Goal: Information Seeking & Learning: Check status

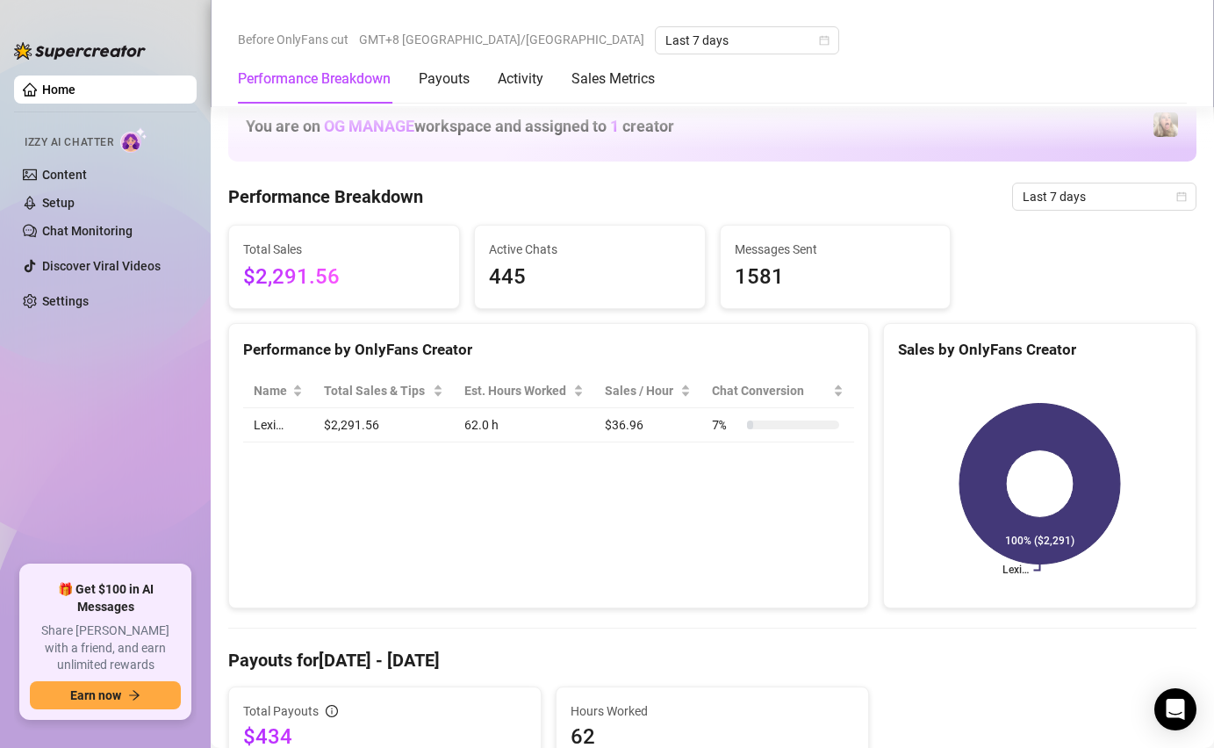
scroll to position [430, 0]
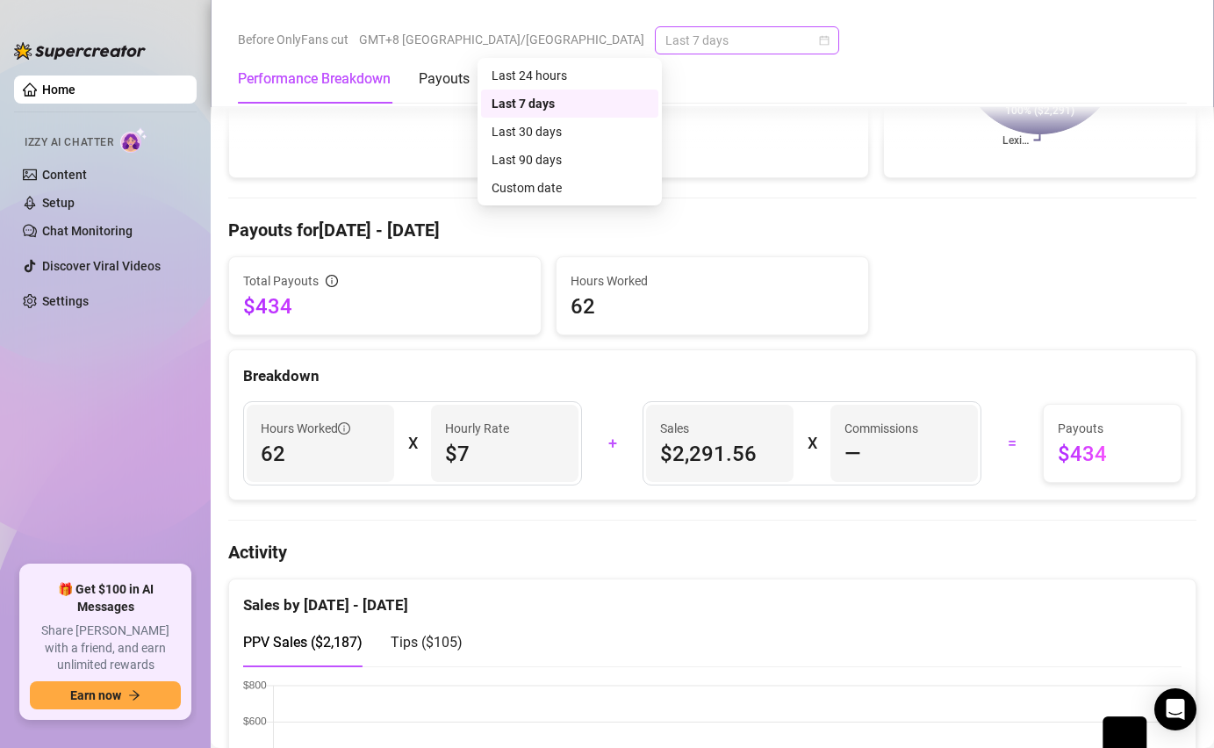
click at [655, 26] on div "Last 7 days" at bounding box center [747, 40] width 184 height 28
click at [553, 76] on div "Last 24 hours" at bounding box center [570, 75] width 156 height 19
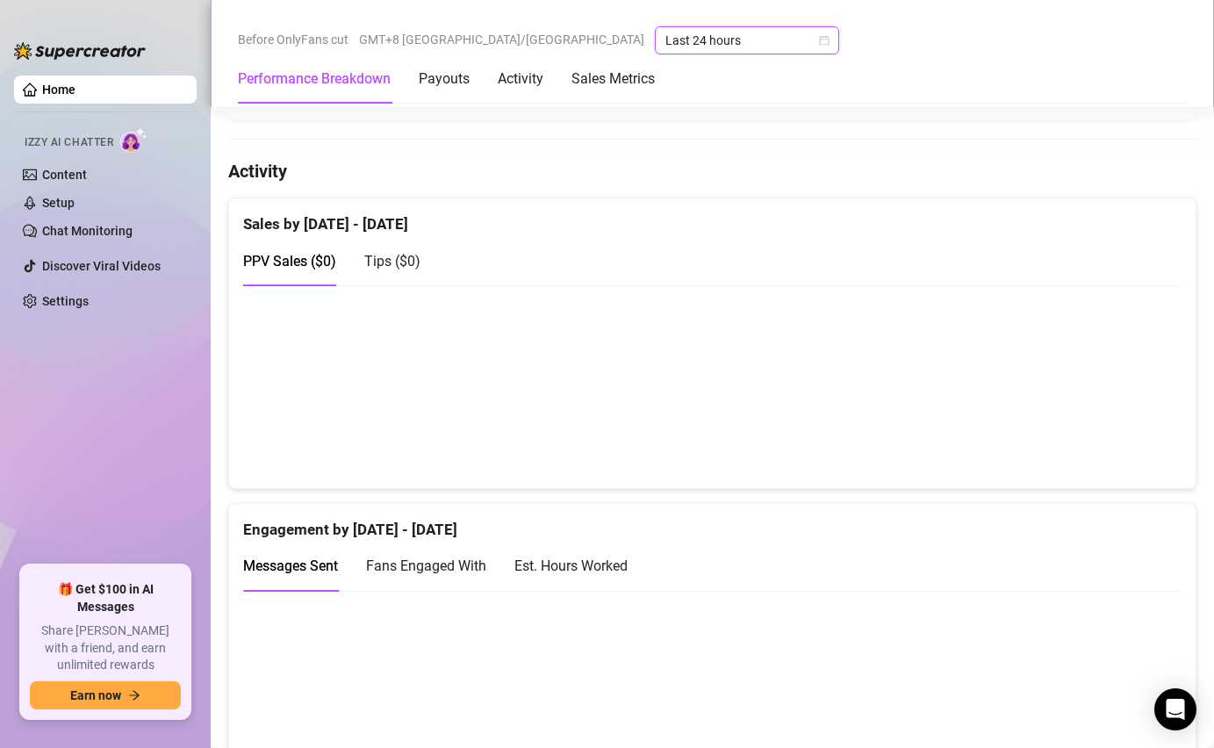
scroll to position [836, 0]
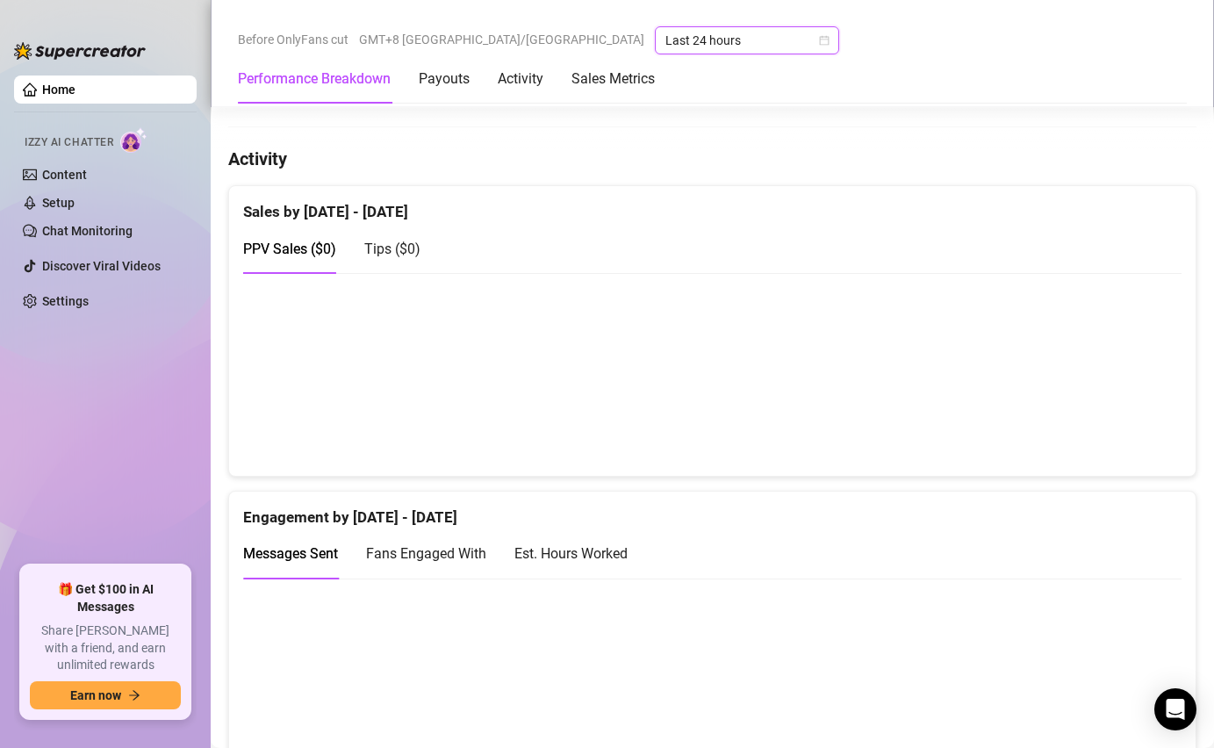
click at [388, 252] on span "Tips ( $0 )" at bounding box center [392, 249] width 56 height 17
click at [300, 246] on span "PPV Sales ( $0 )" at bounding box center [289, 249] width 93 height 17
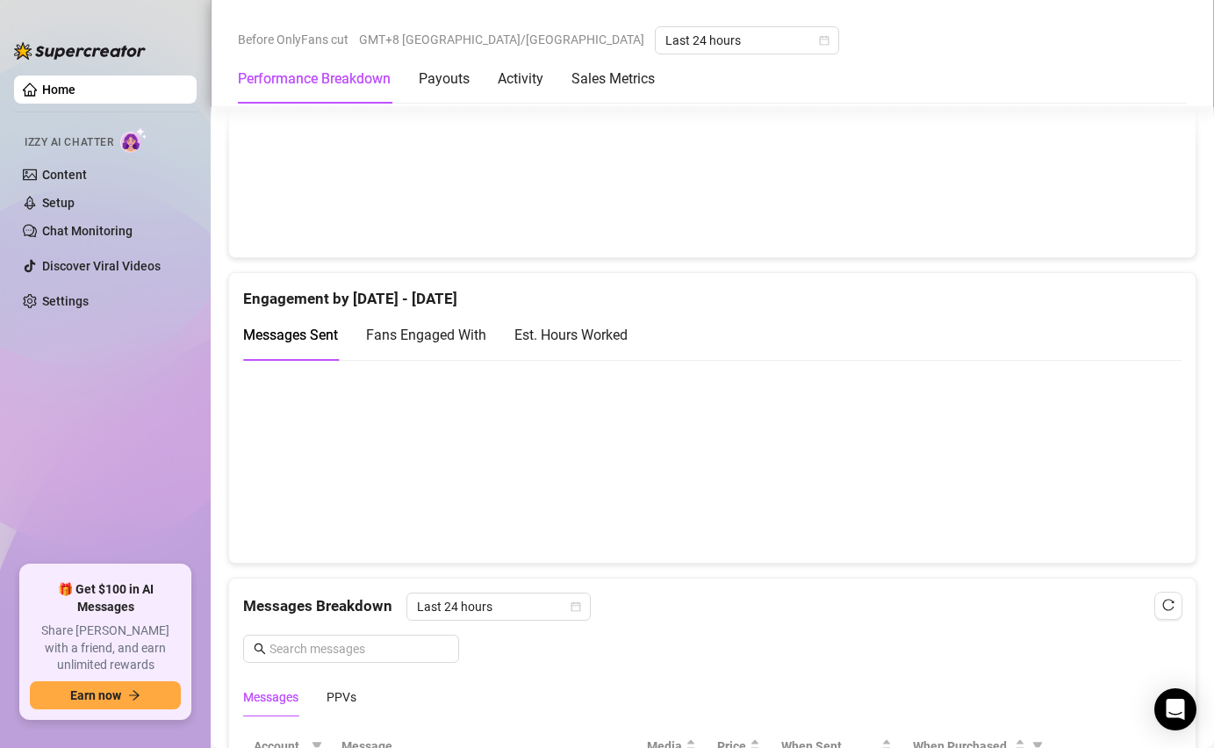
scroll to position [1065, 0]
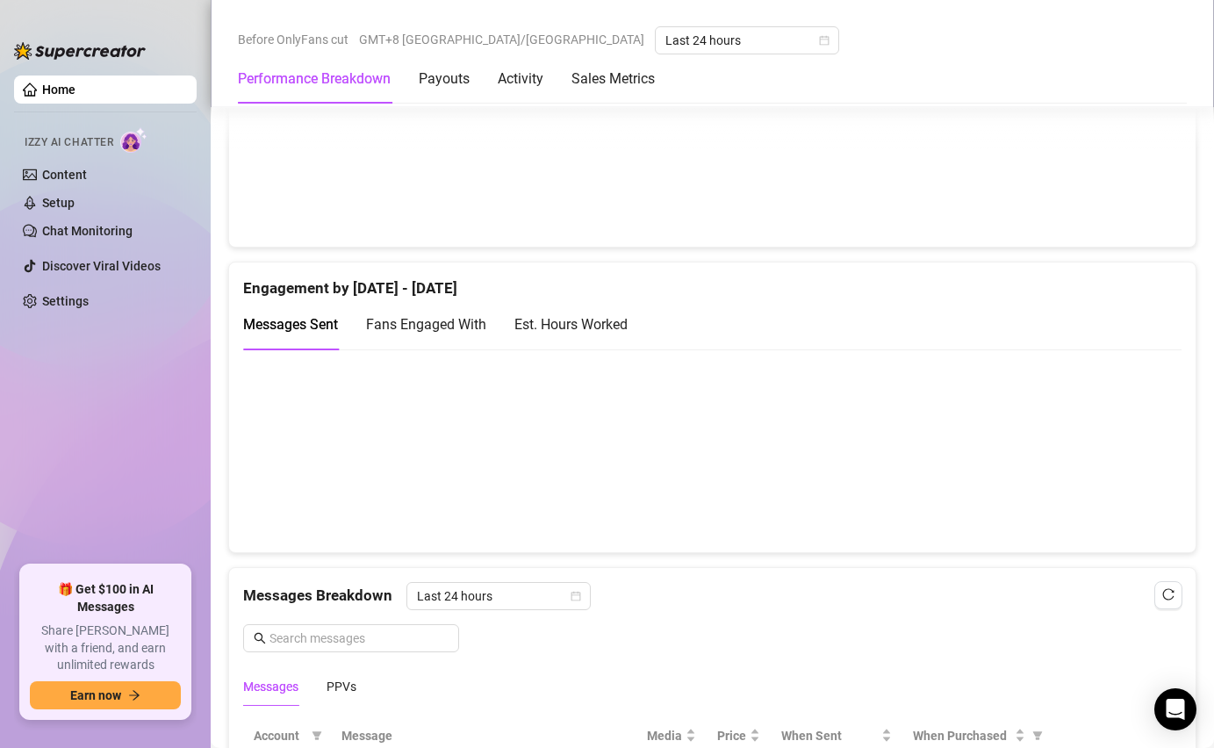
click at [431, 313] on div "Fans Engaged With" at bounding box center [426, 324] width 120 height 22
click at [540, 343] on div "Est. Hours Worked" at bounding box center [571, 324] width 113 height 50
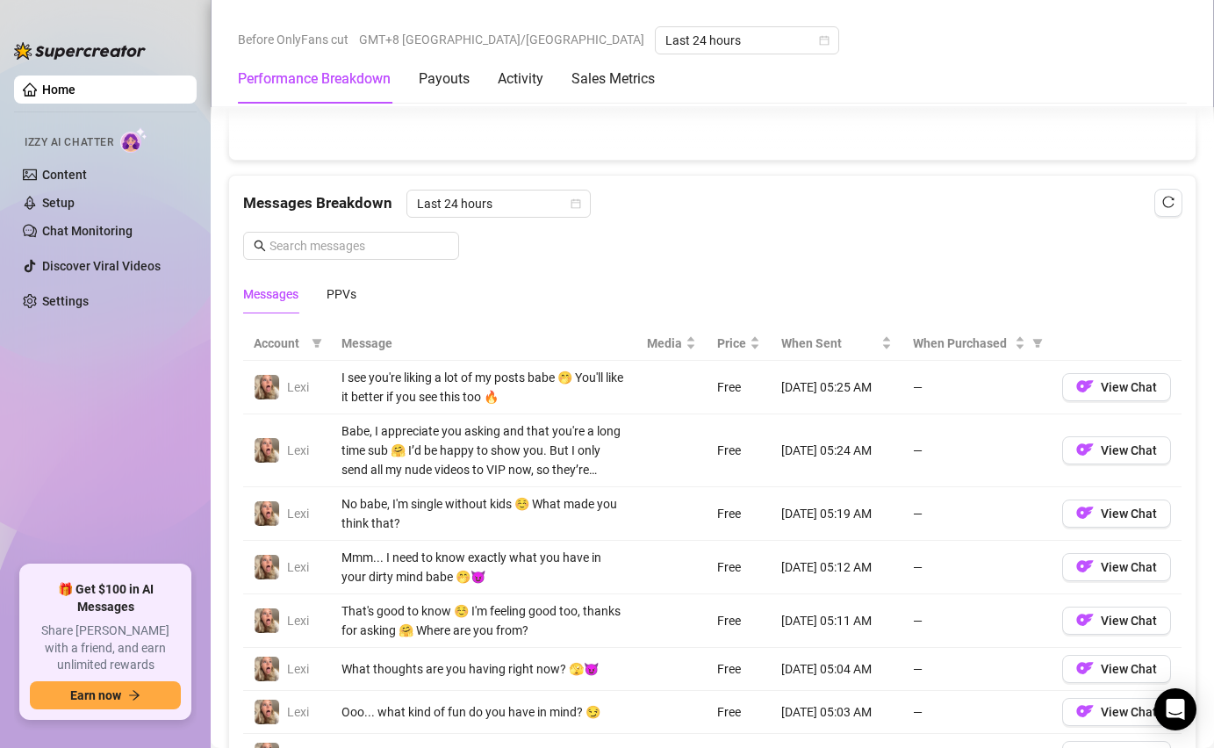
scroll to position [1455, 0]
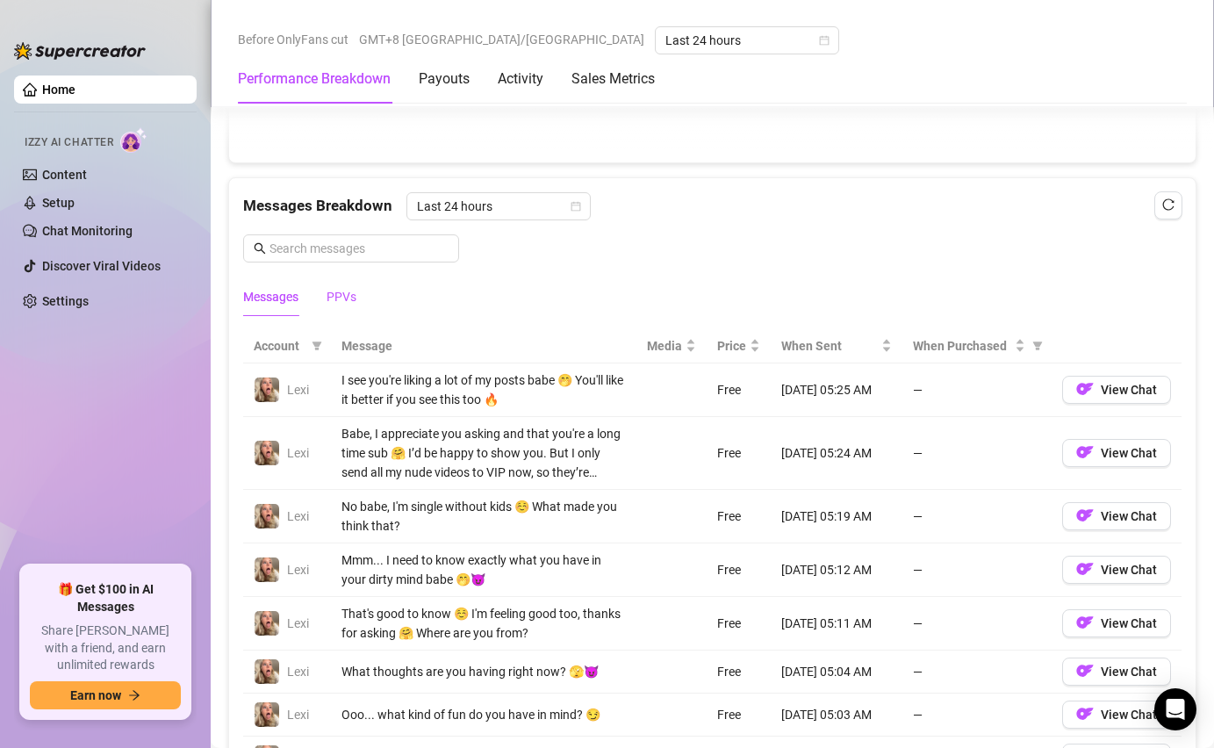
click at [344, 290] on div "PPVs" at bounding box center [342, 296] width 30 height 19
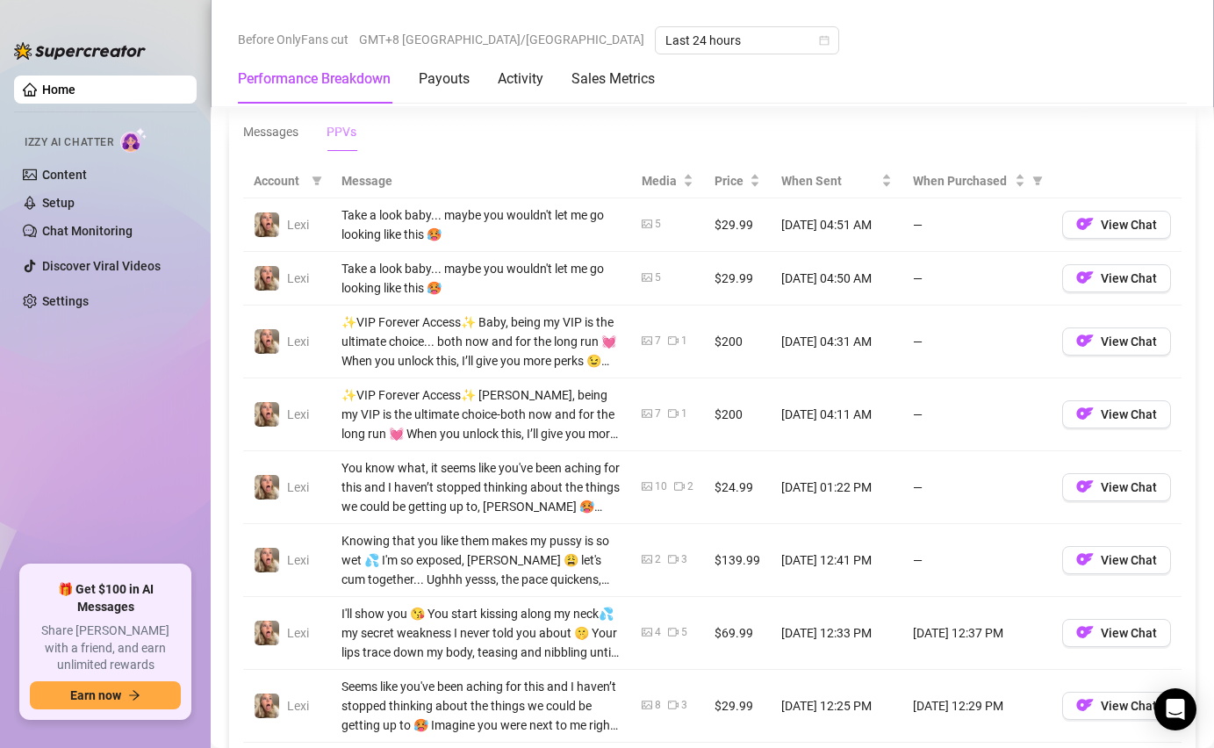
scroll to position [1601, 0]
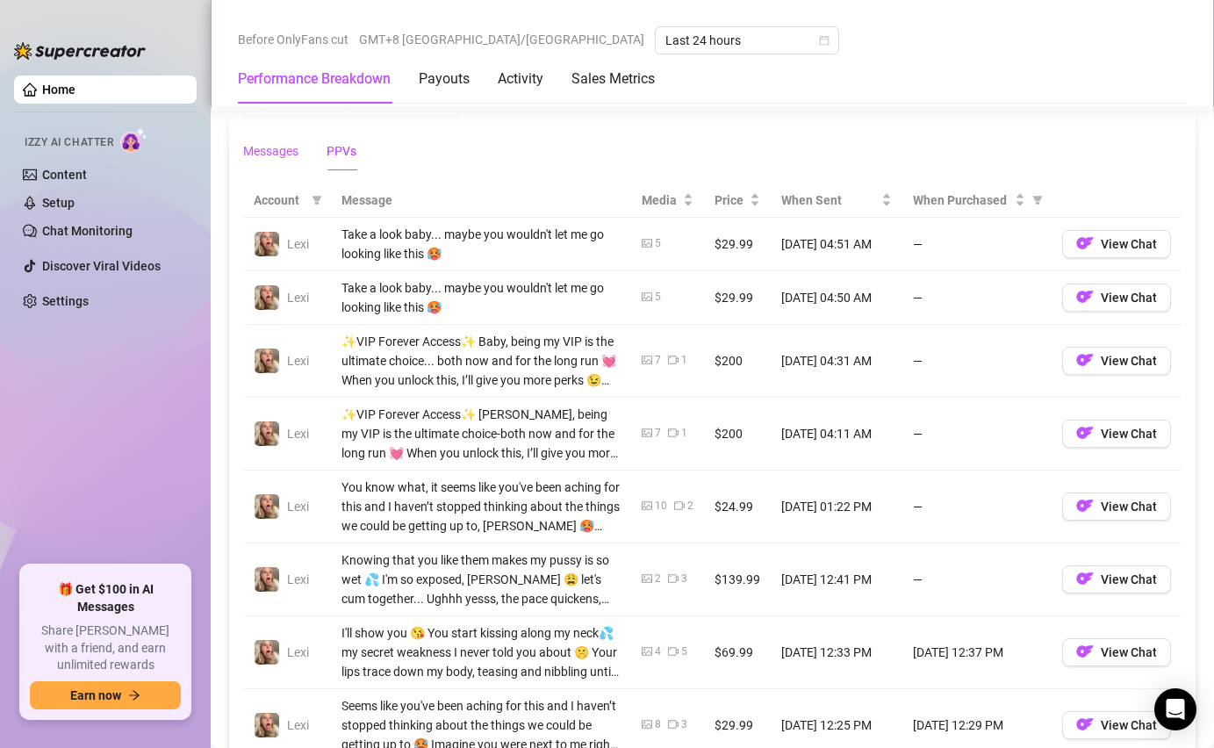
click at [285, 160] on div "Messages" at bounding box center [270, 150] width 55 height 19
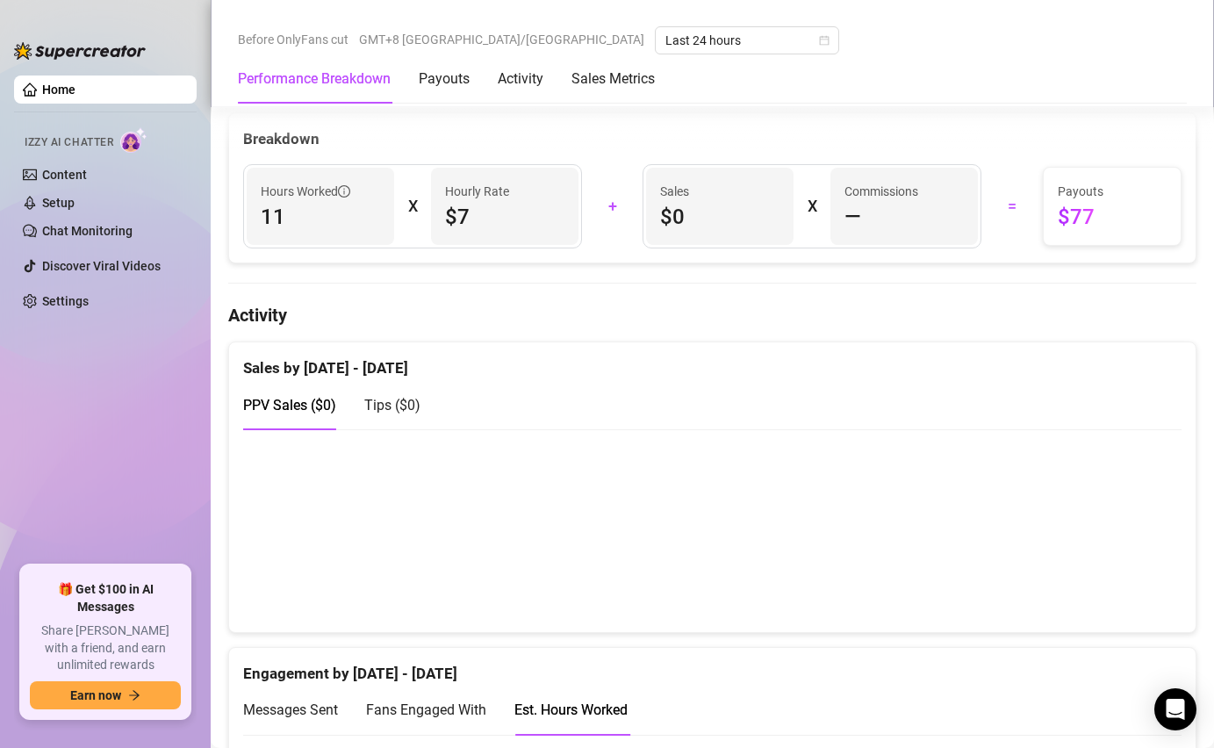
scroll to position [683, 0]
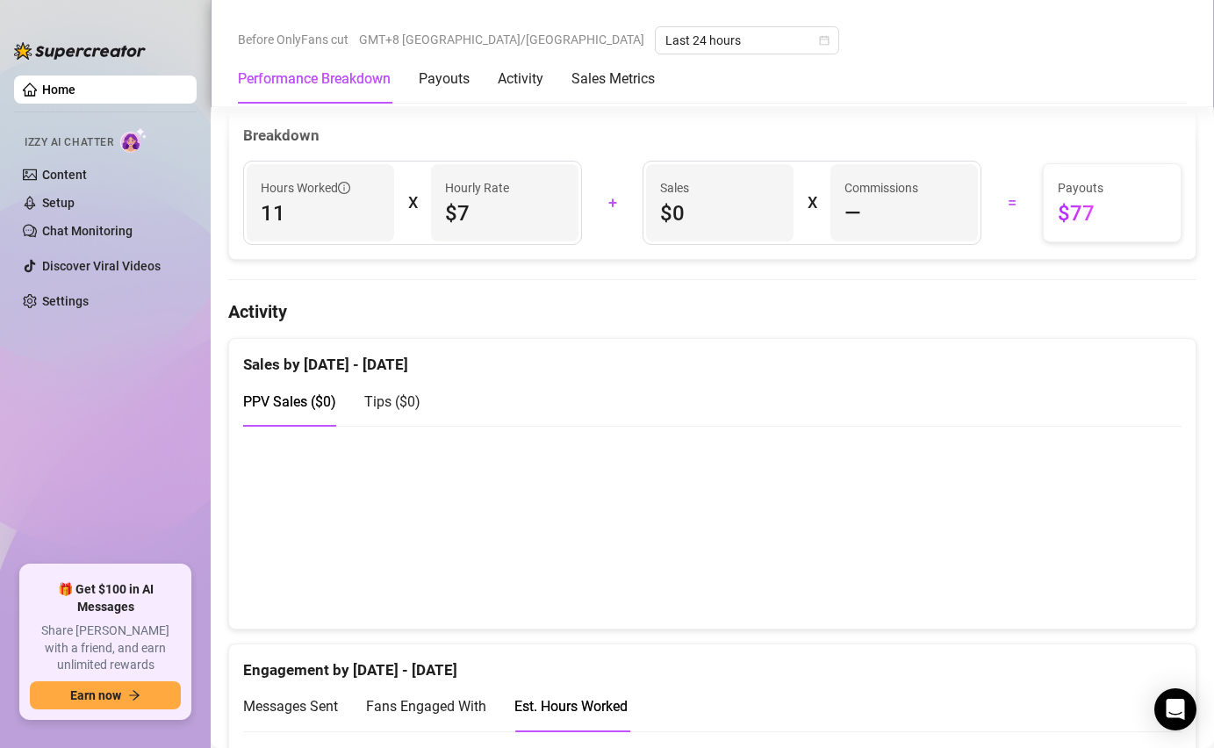
click at [306, 707] on span "Messages Sent" at bounding box center [290, 706] width 95 height 17
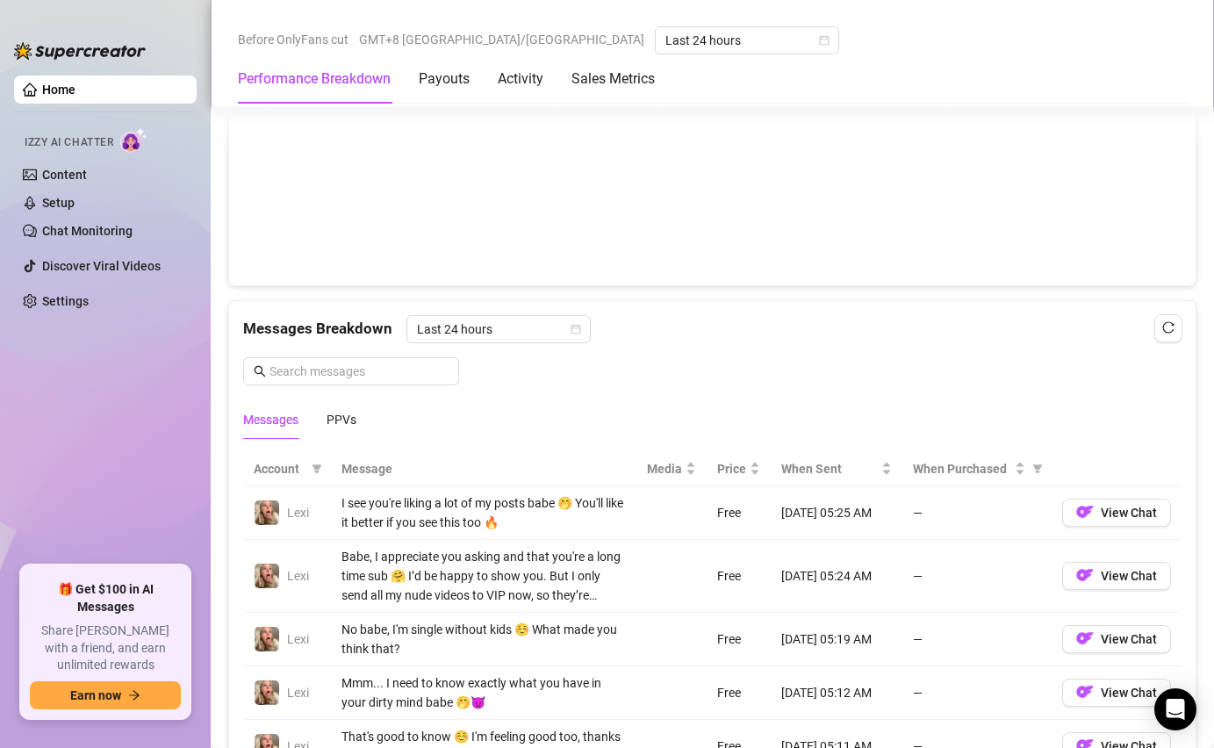
scroll to position [1361, 0]
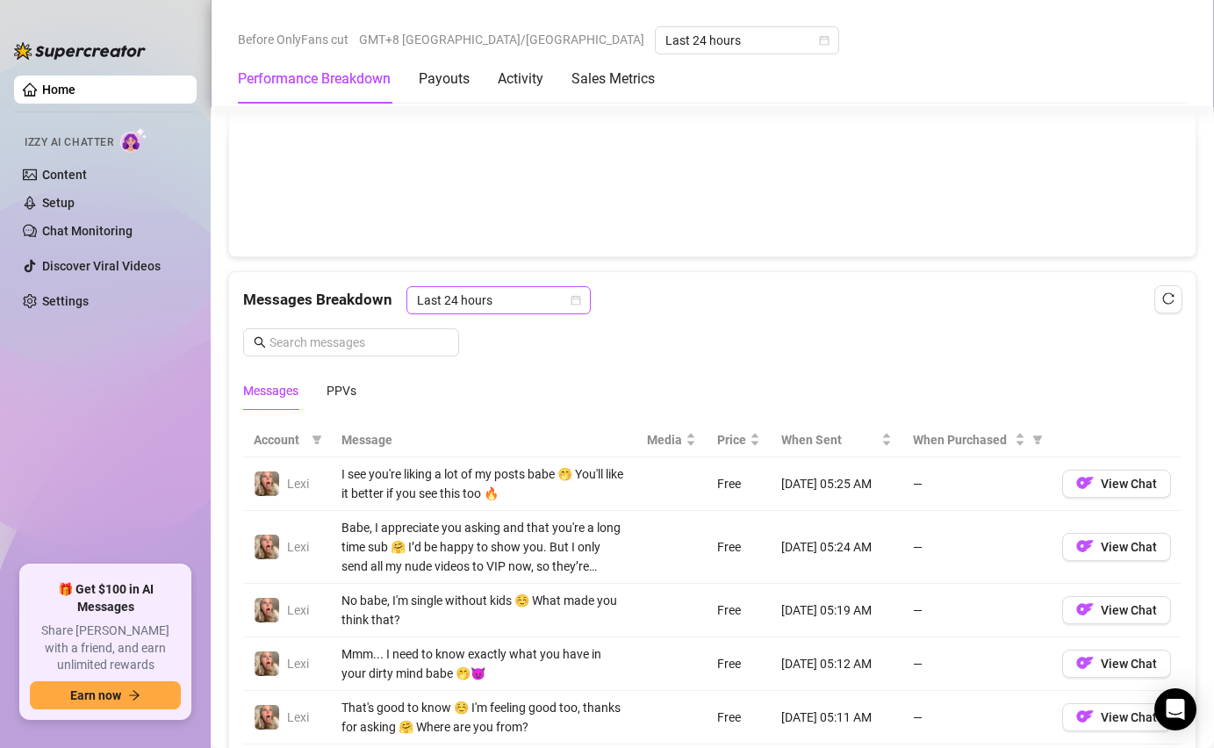
click at [471, 296] on span "Last 24 hours" at bounding box center [498, 300] width 163 height 26
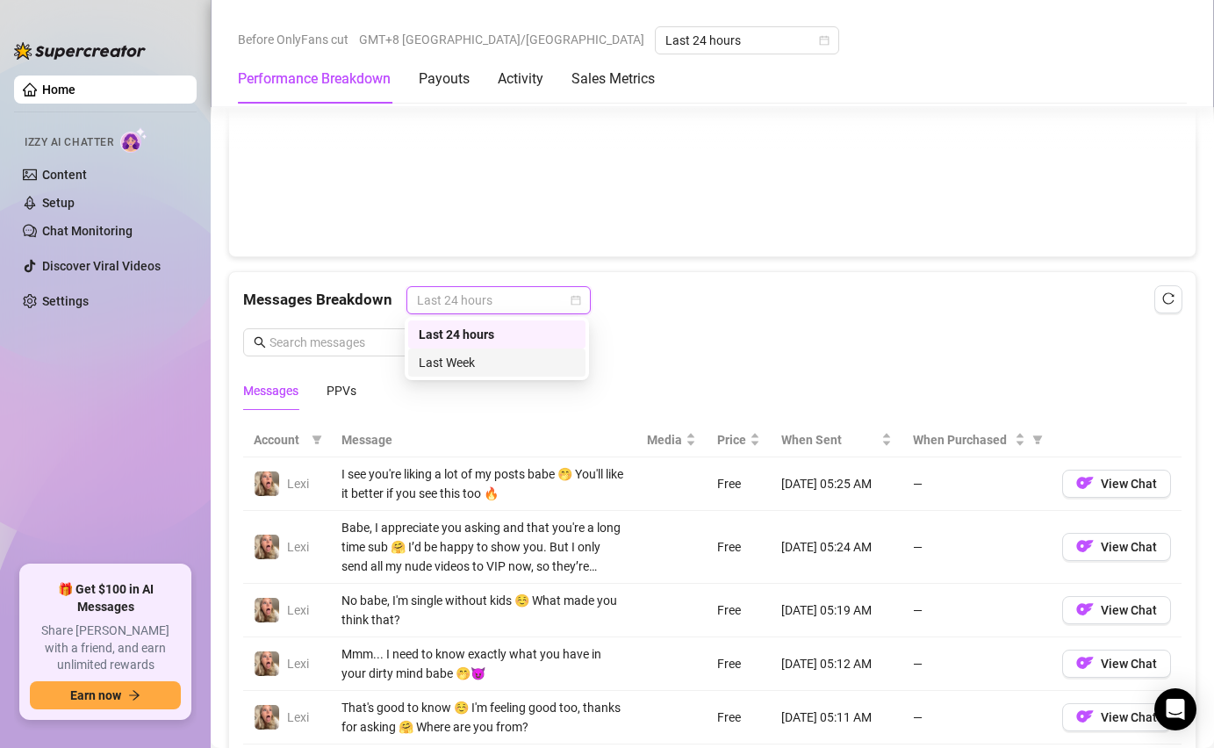
click at [471, 356] on div "Last Week" at bounding box center [497, 362] width 156 height 19
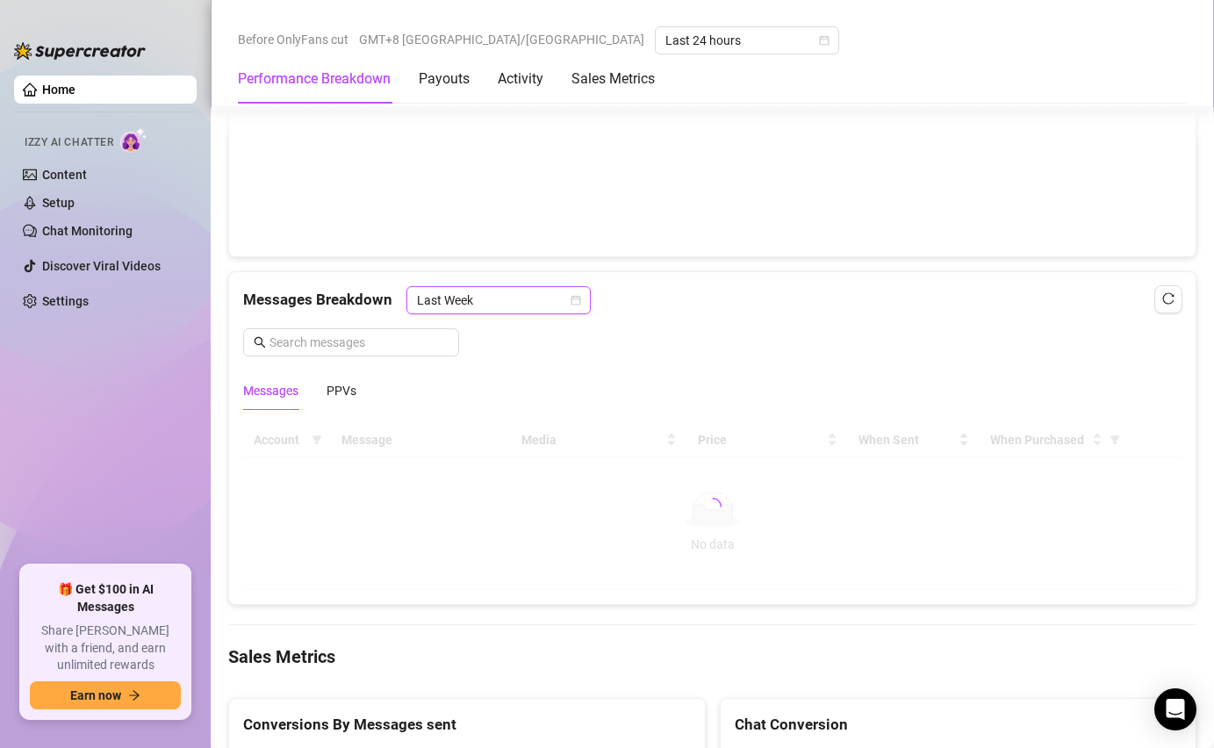
click at [473, 301] on span "Last Week" at bounding box center [498, 300] width 163 height 26
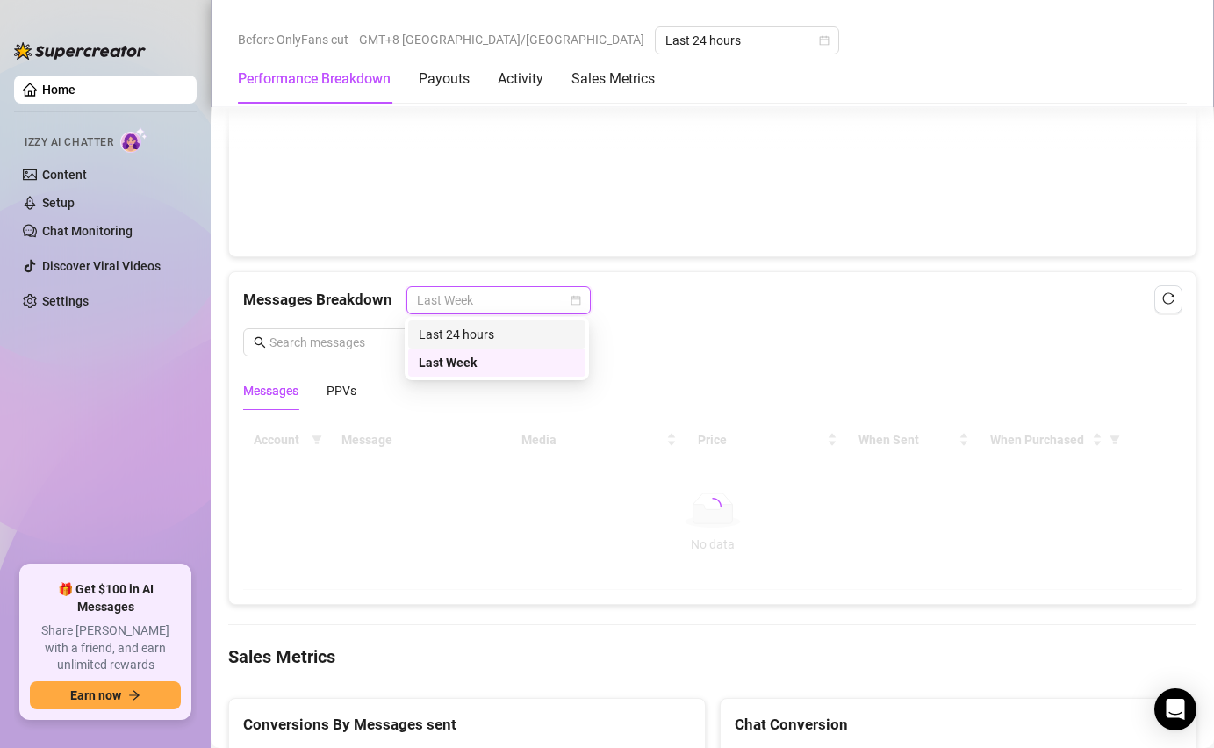
click at [476, 337] on div "Last 24 hours" at bounding box center [497, 334] width 156 height 19
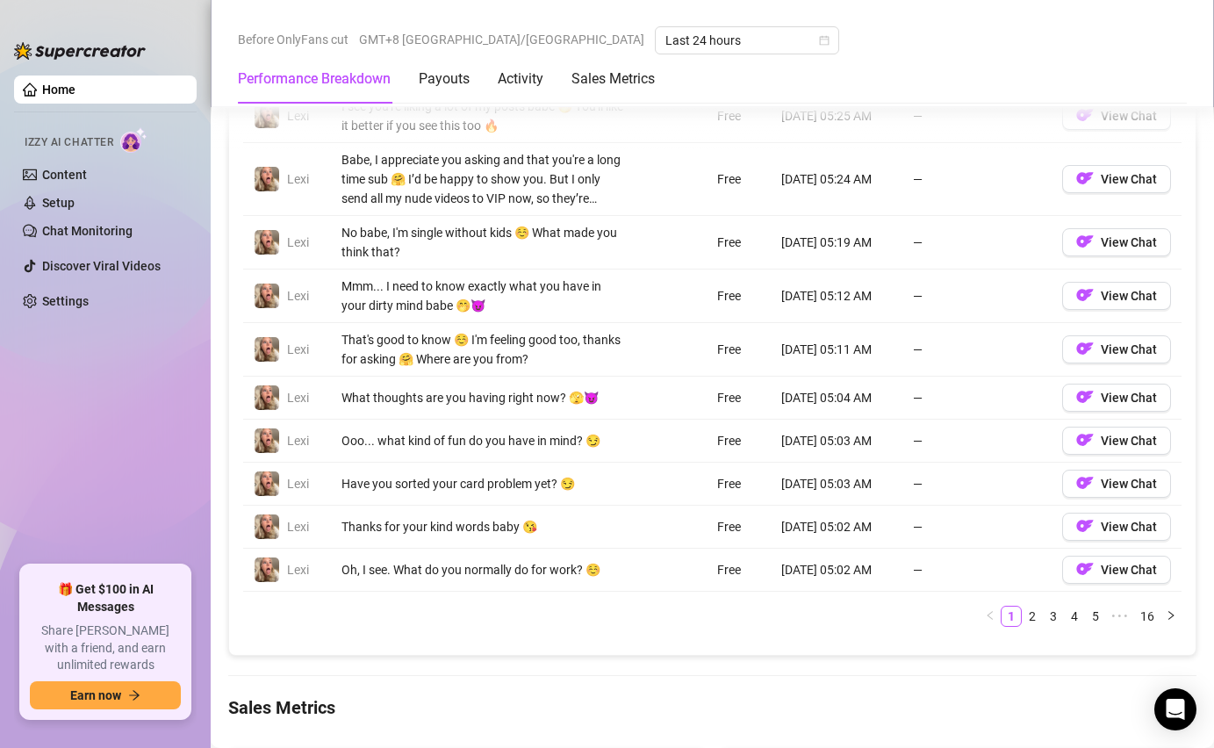
scroll to position [1706, 0]
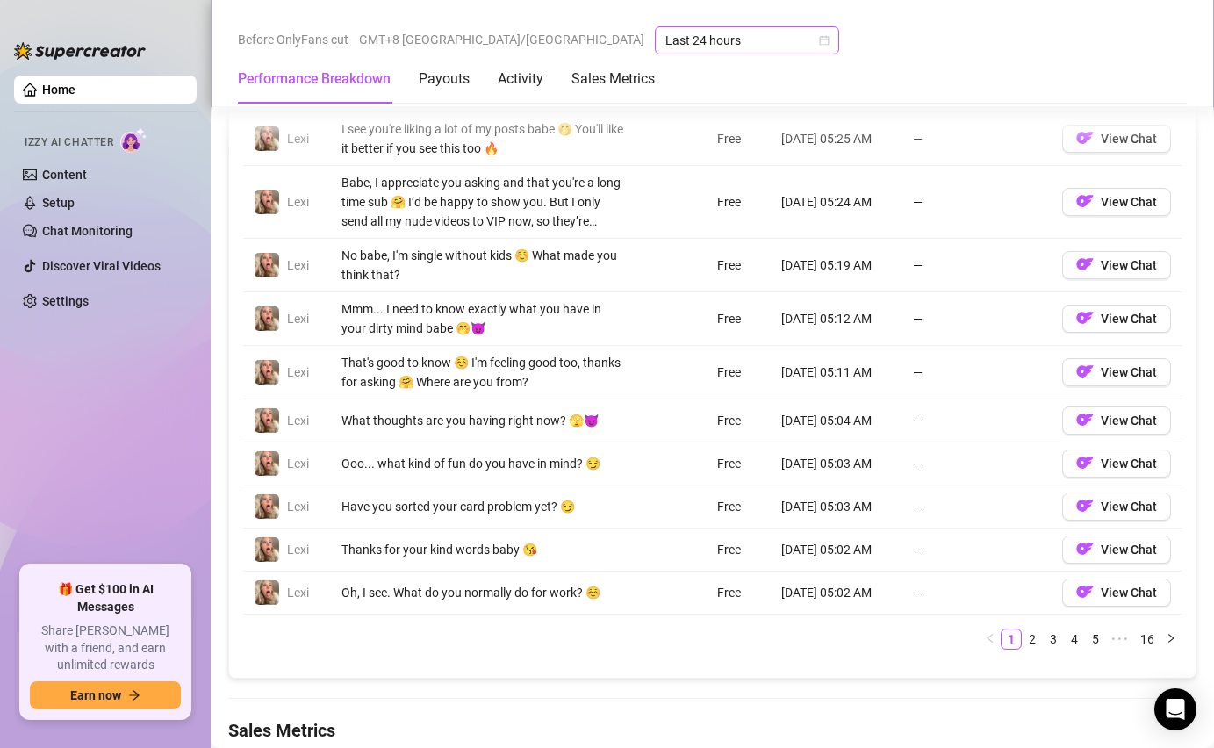
click at [666, 43] on span "Last 24 hours" at bounding box center [747, 40] width 163 height 26
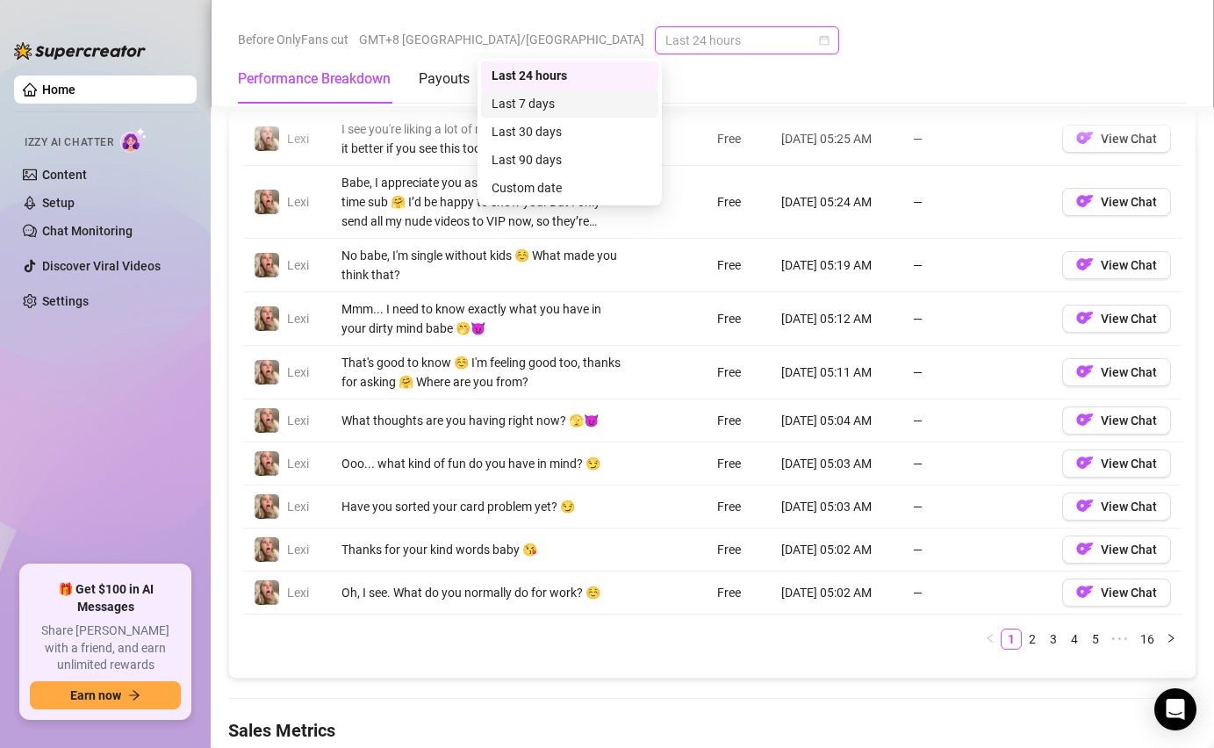
click at [565, 96] on div "Last 7 days" at bounding box center [570, 103] width 156 height 19
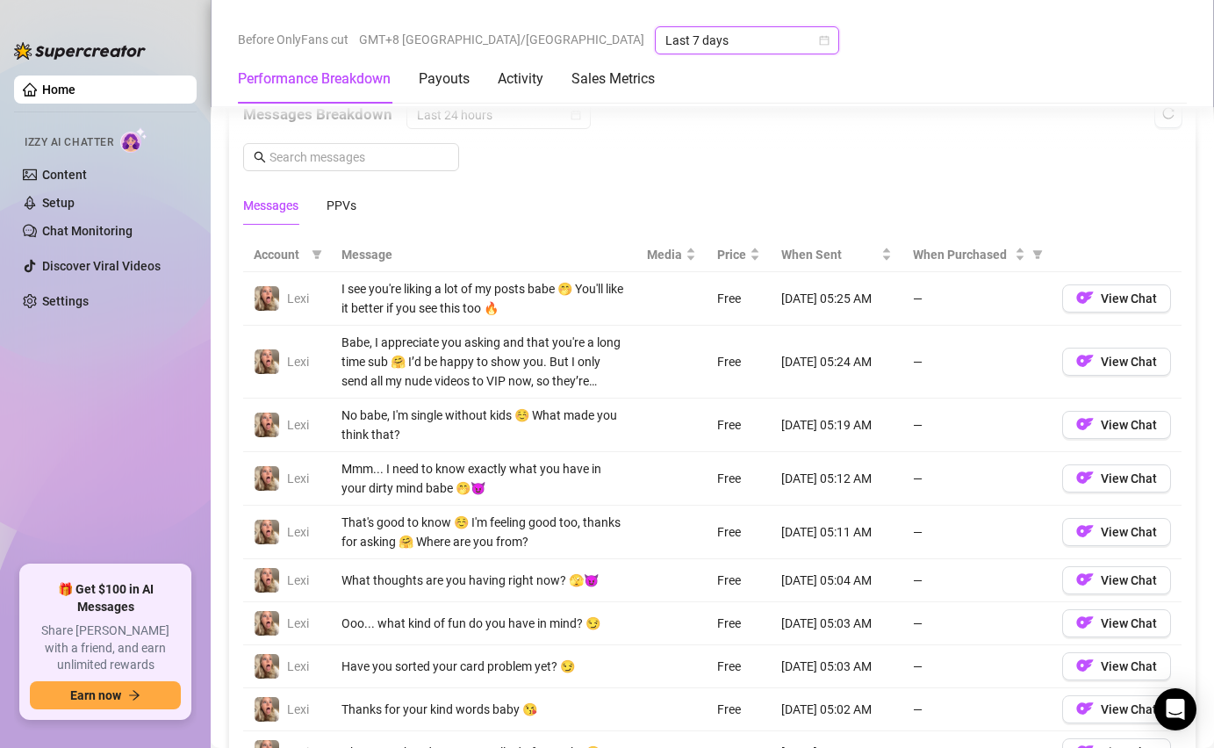
scroll to position [1694, 0]
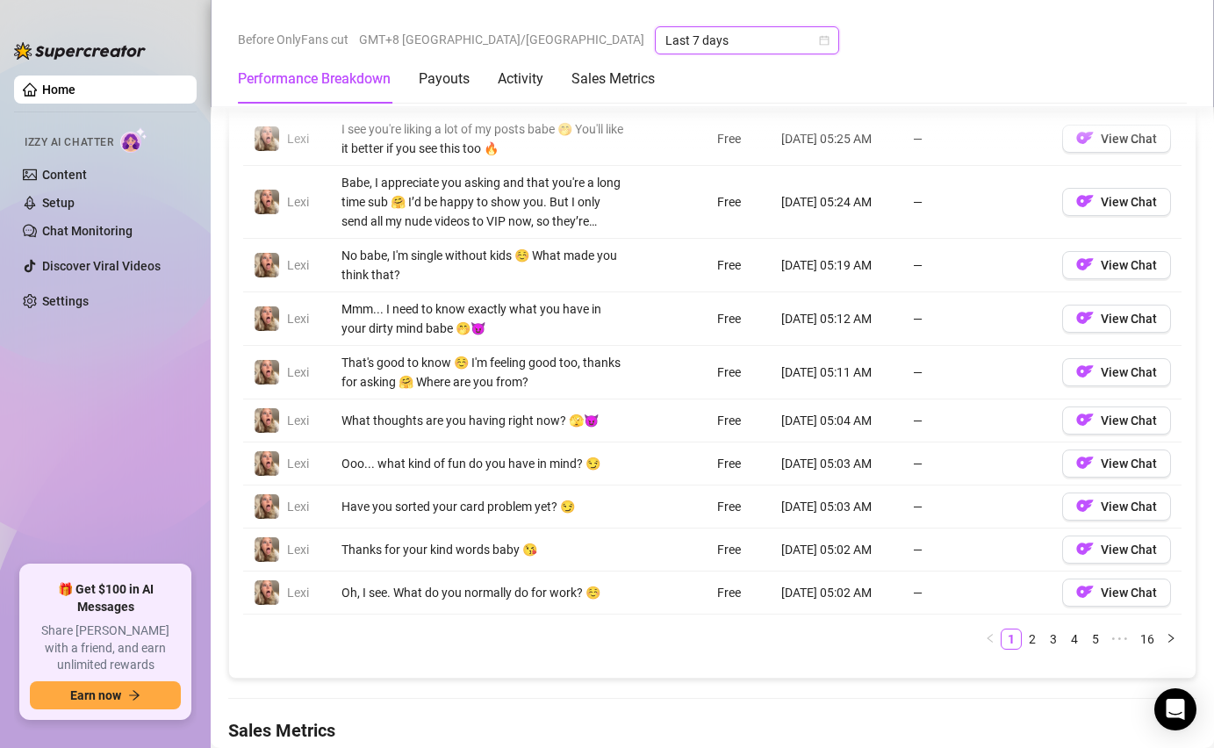
click at [666, 32] on span "Last 7 days" at bounding box center [747, 40] width 163 height 26
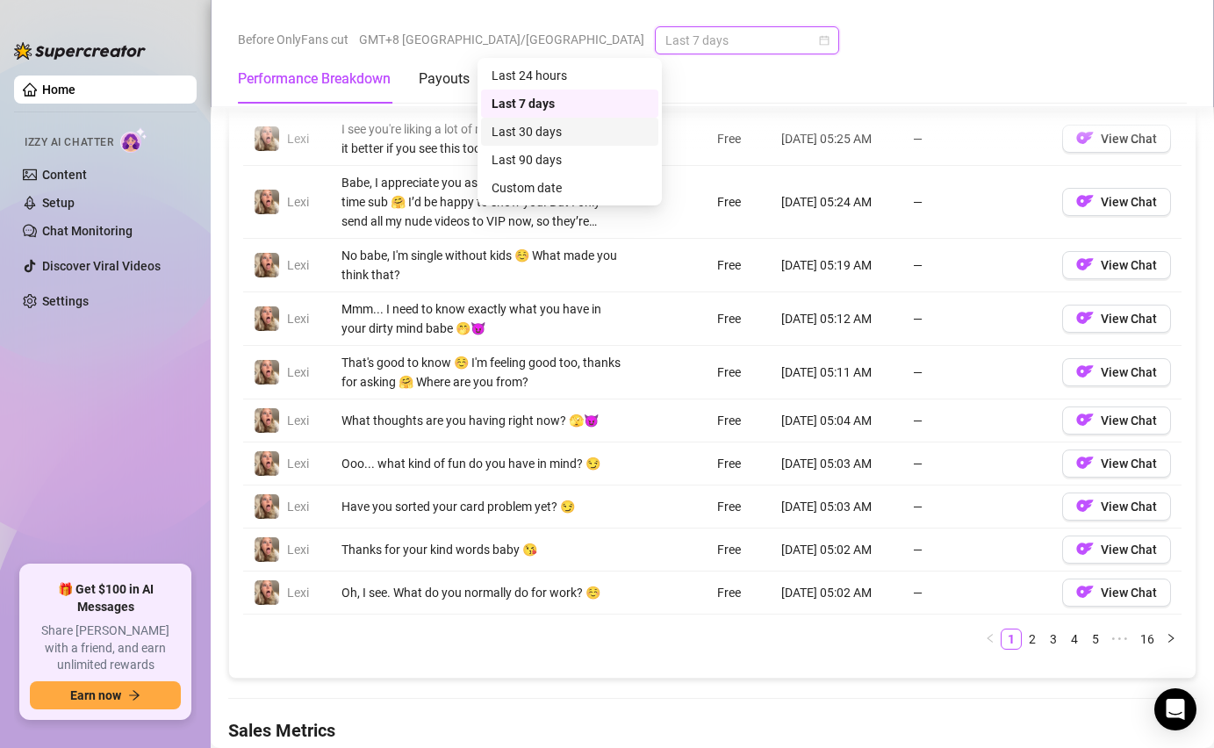
click at [572, 127] on div "Last 30 days" at bounding box center [570, 131] width 156 height 19
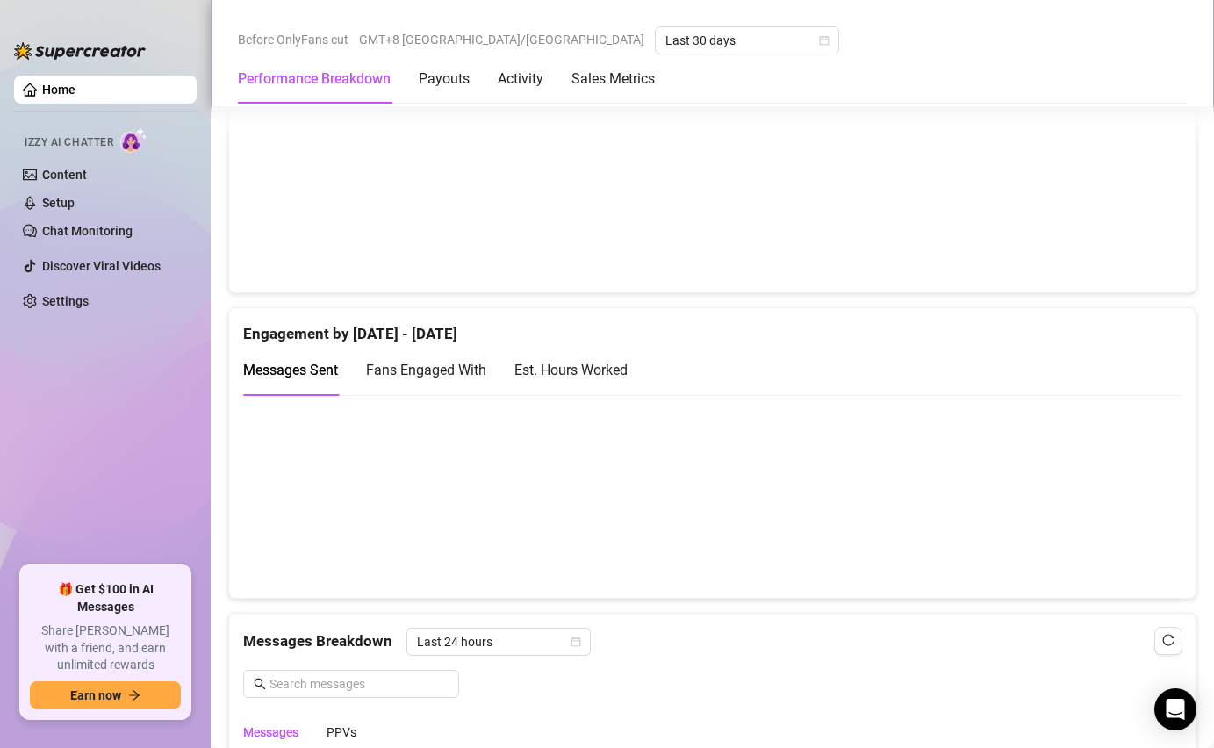
scroll to position [1068, 0]
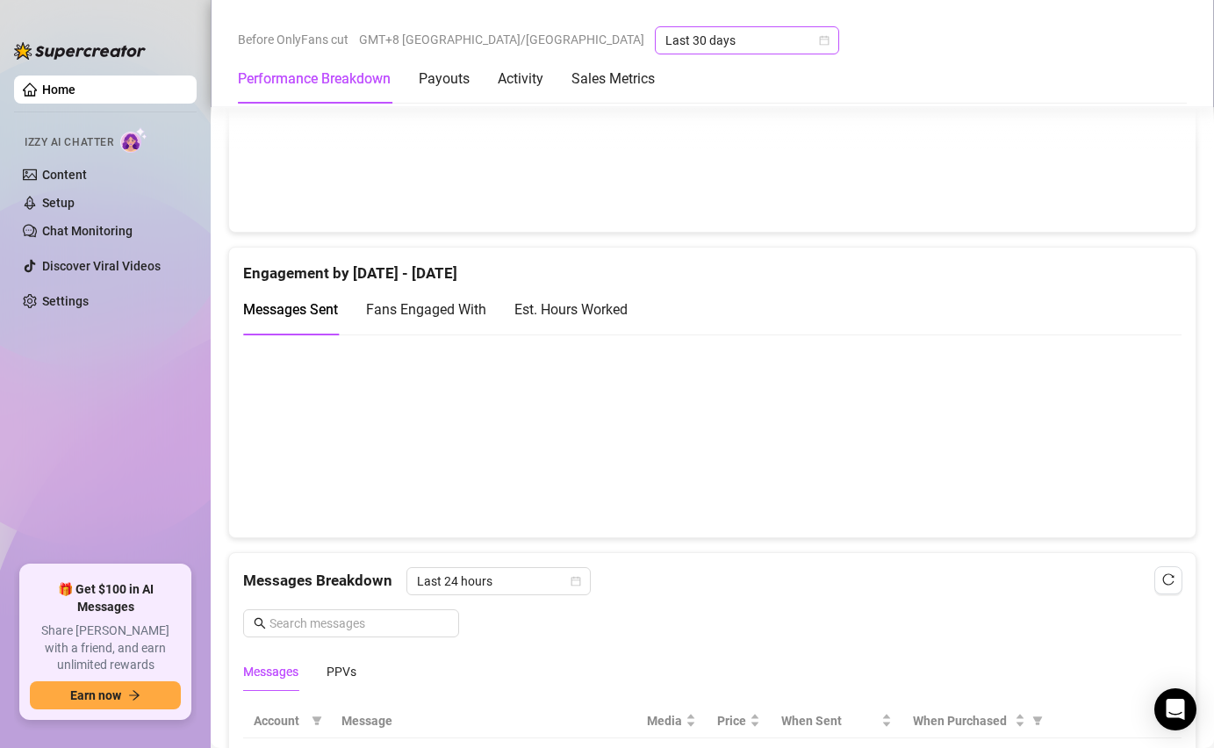
click at [666, 33] on span "Last 30 days" at bounding box center [747, 40] width 163 height 26
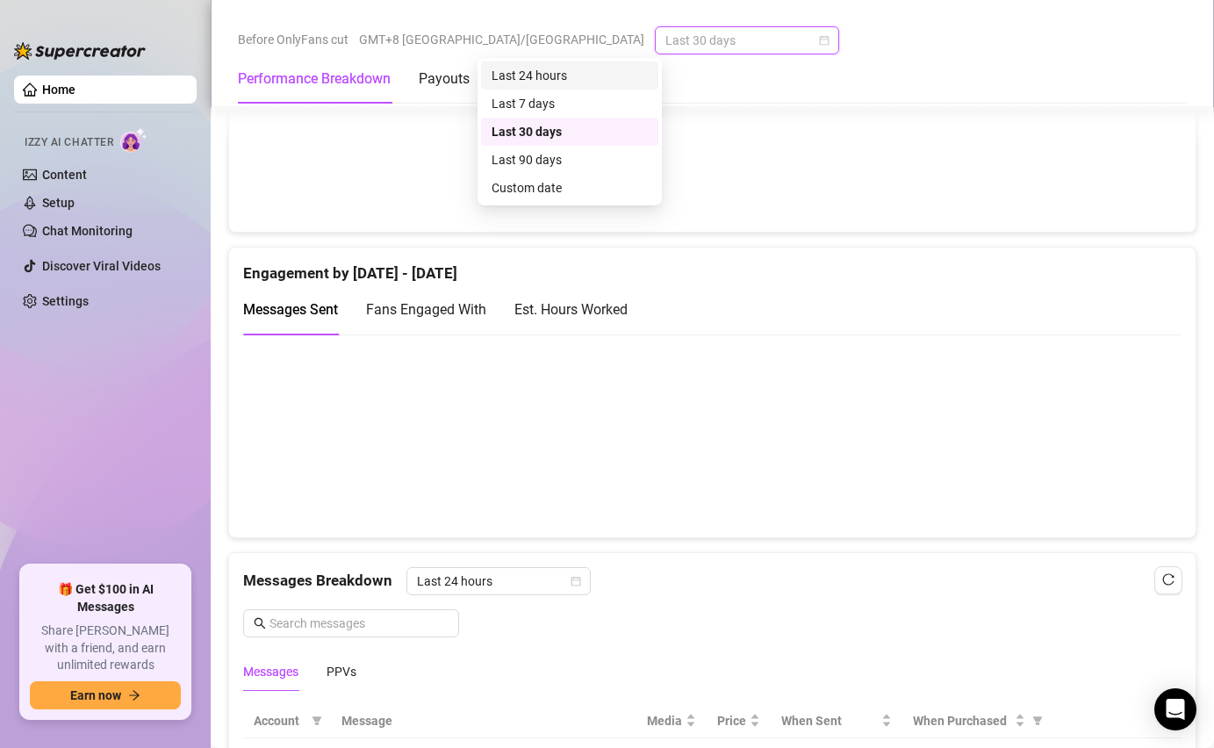
click at [547, 79] on div "Last 24 hours" at bounding box center [570, 75] width 156 height 19
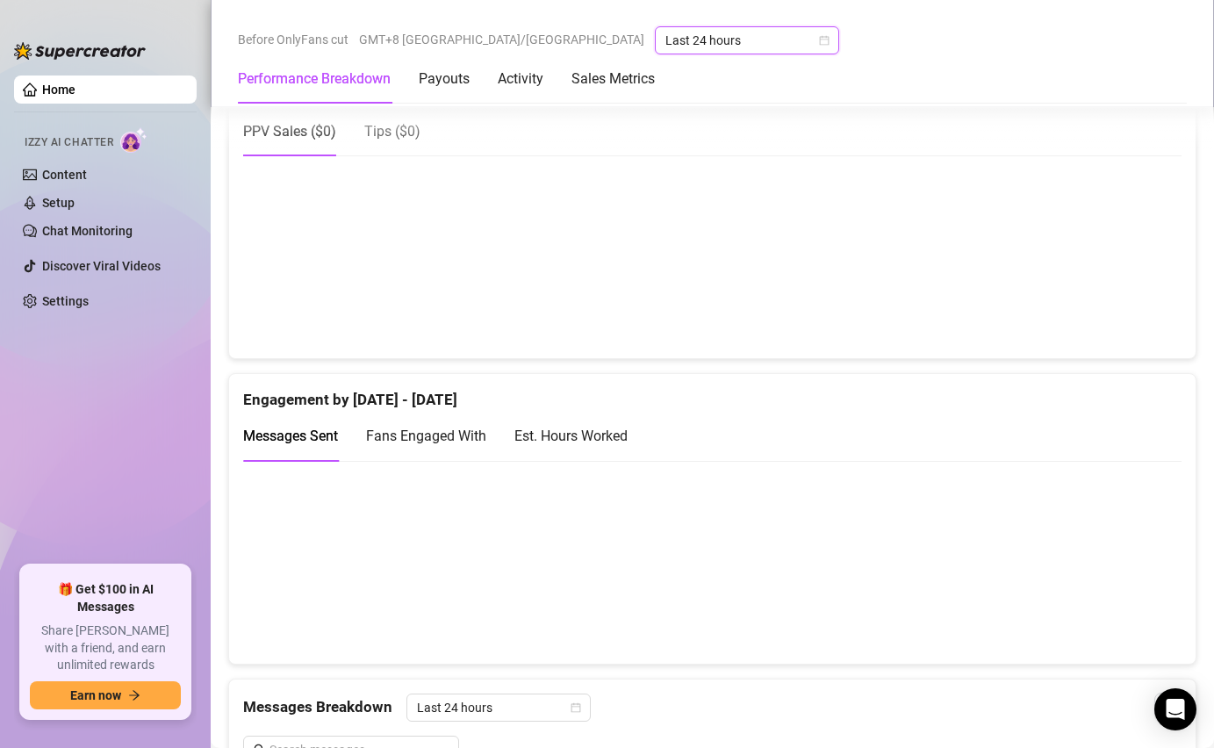
scroll to position [958, 0]
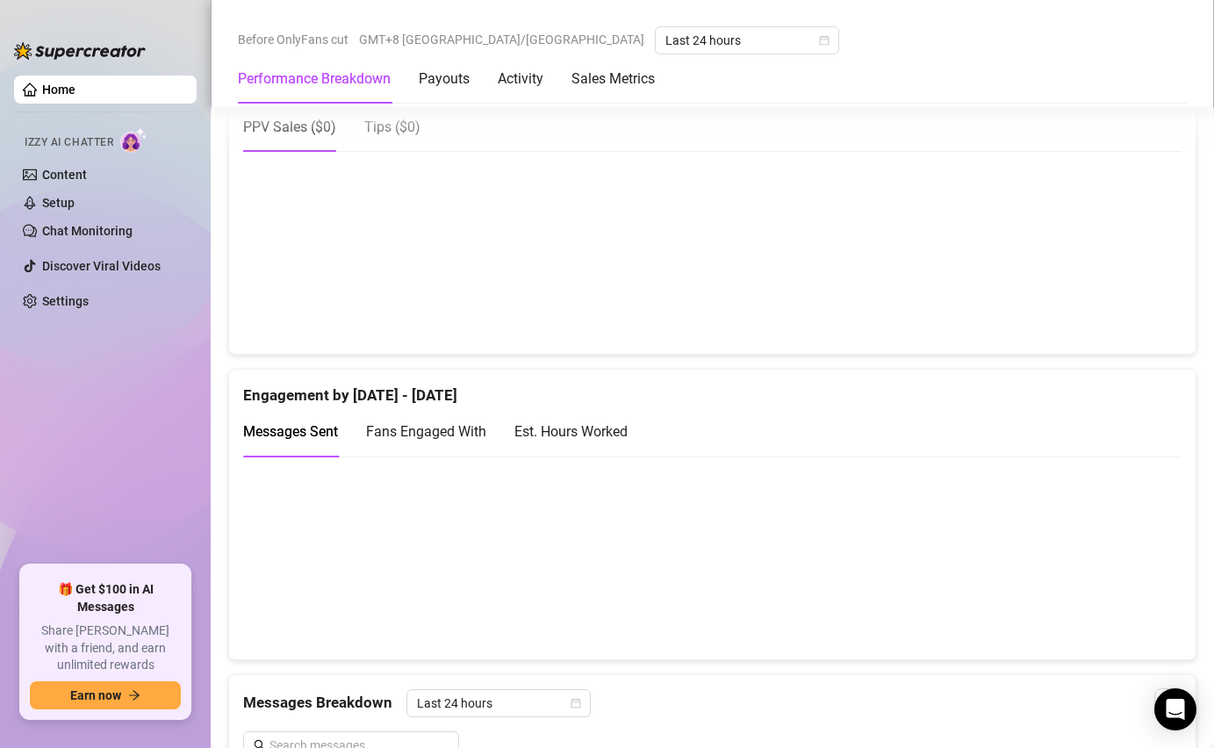
click at [958, 586] on canvas at bounding box center [712, 558] width 939 height 176
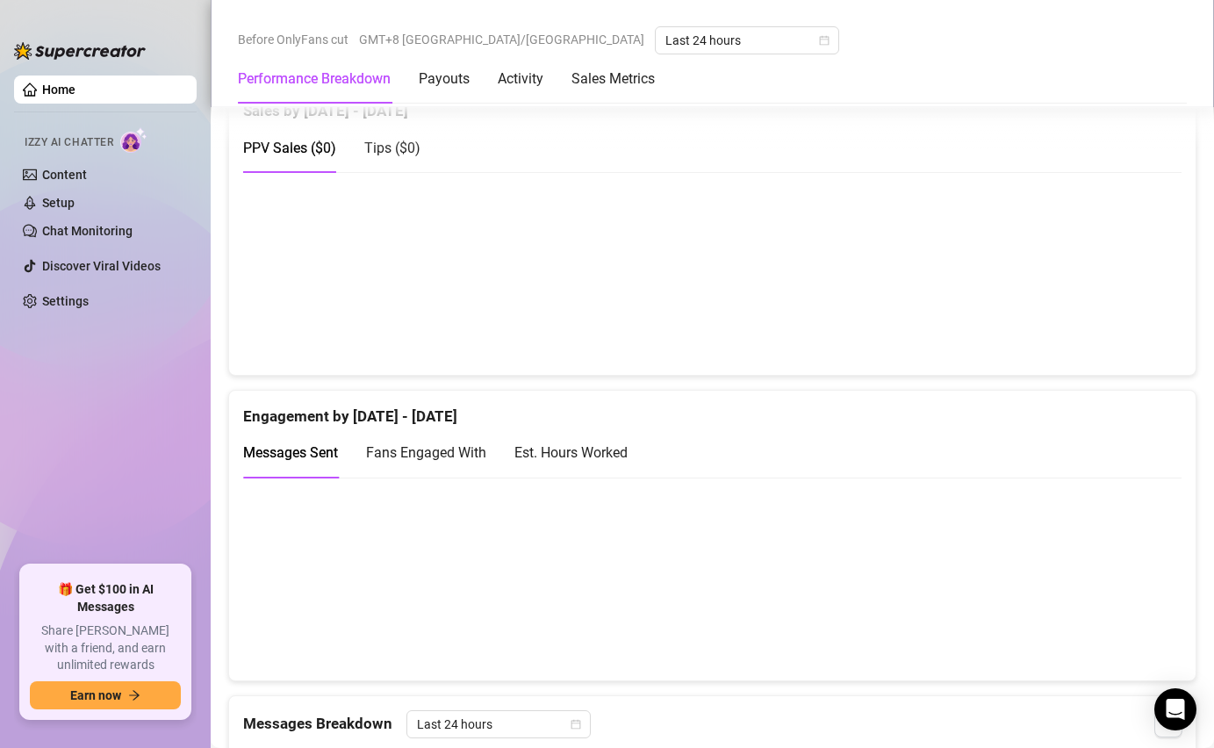
scroll to position [957, 0]
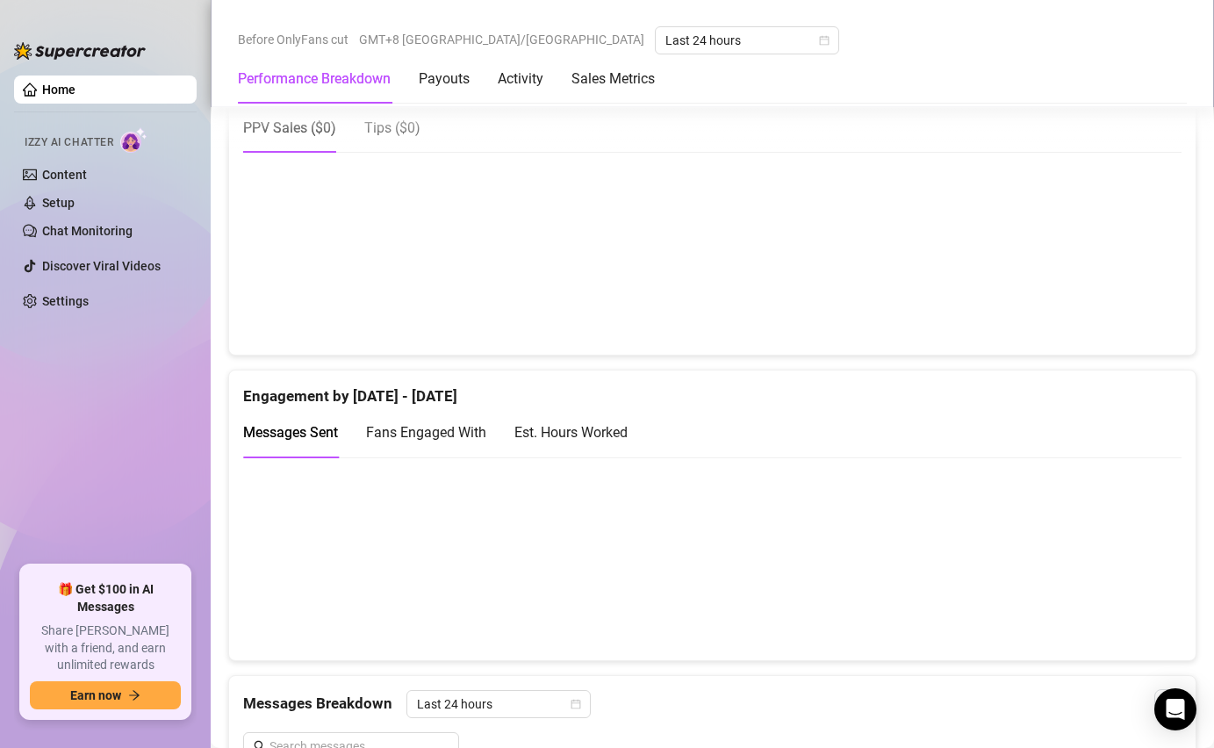
click at [573, 419] on div "Est. Hours Worked" at bounding box center [571, 432] width 113 height 50
click at [434, 419] on div "Fans Engaged With" at bounding box center [426, 432] width 120 height 50
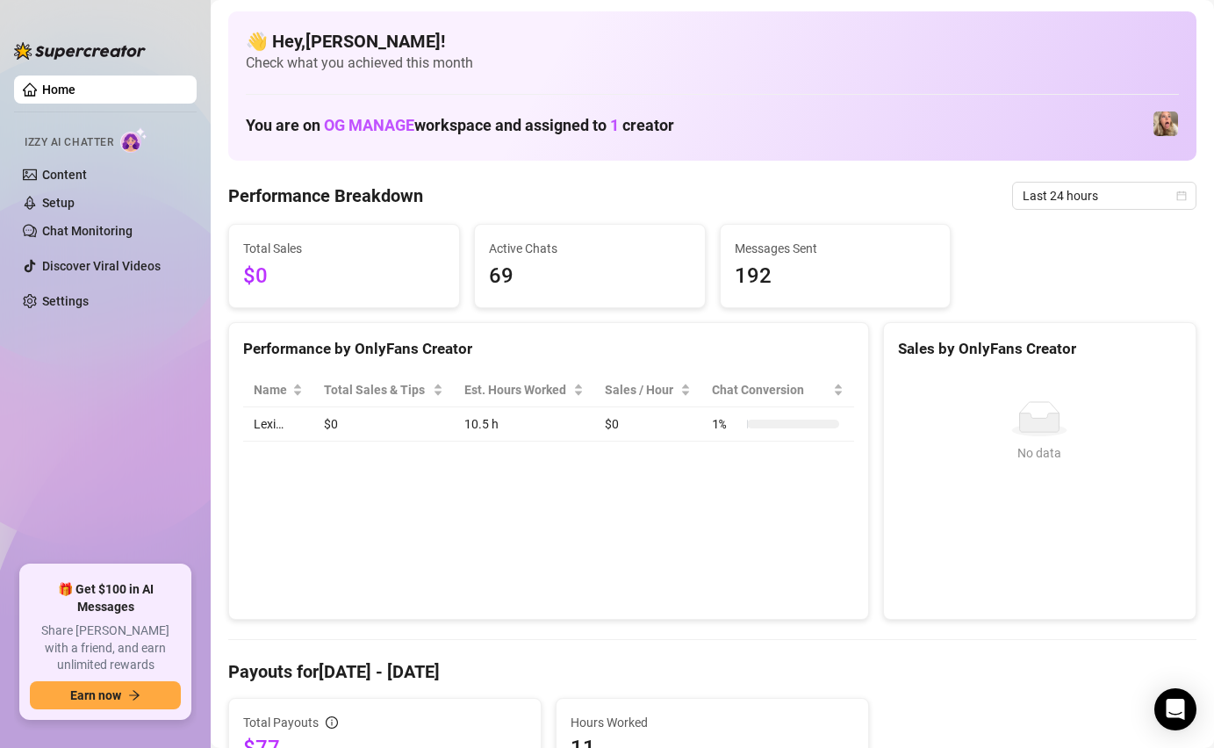
scroll to position [0, 0]
